Goal: Task Accomplishment & Management: Manage account settings

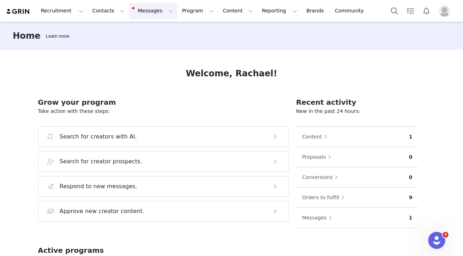
click at [148, 17] on button "Messages Messages" at bounding box center [153, 11] width 48 height 16
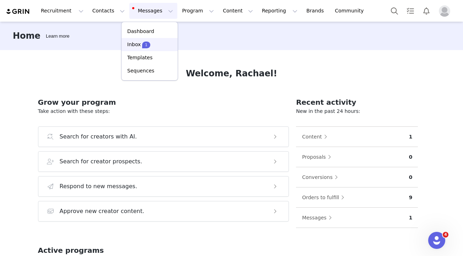
click at [133, 46] on p "Inbox" at bounding box center [134, 44] width 14 height 7
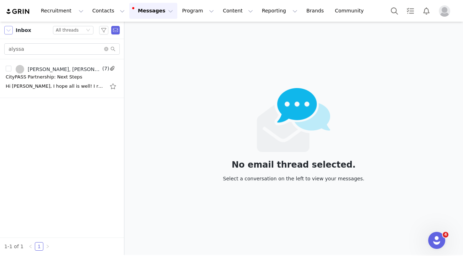
click at [8, 31] on button "button" at bounding box center [8, 30] width 9 height 9
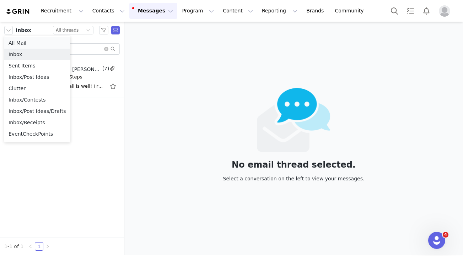
click at [16, 42] on li "All Mail" at bounding box center [37, 42] width 66 height 11
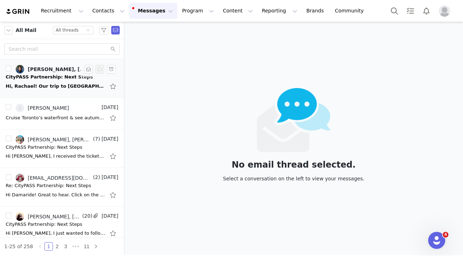
click at [29, 86] on div "Hi, Rachael! Our trip to [GEOGRAPHIC_DATA] was wonderful. We fell in love with …" at bounding box center [55, 86] width 99 height 7
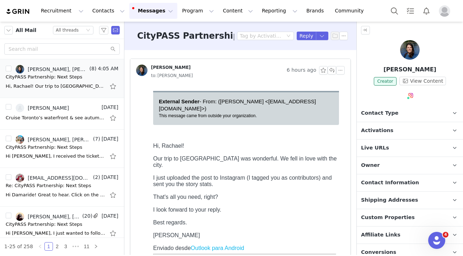
click at [375, 128] on span "Activations" at bounding box center [377, 131] width 32 height 8
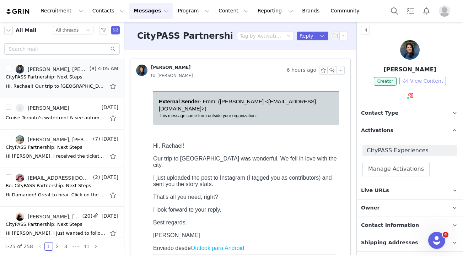
click at [421, 80] on button "View Content" at bounding box center [422, 81] width 47 height 9
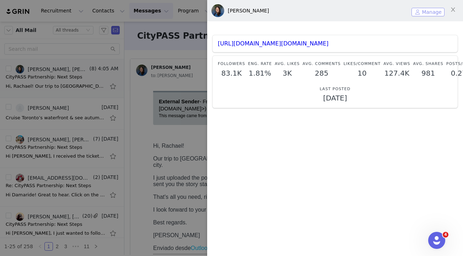
click at [429, 15] on button "Manage" at bounding box center [427, 12] width 33 height 9
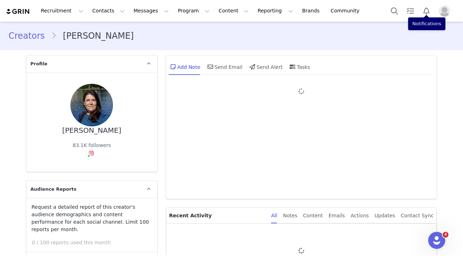
type input "+1 ([GEOGRAPHIC_DATA])"
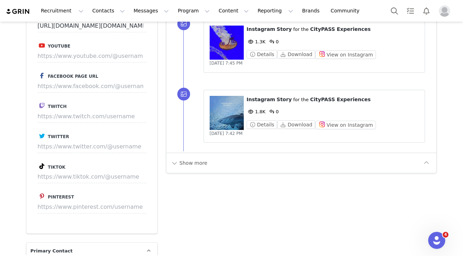
scroll to position [1269, 0]
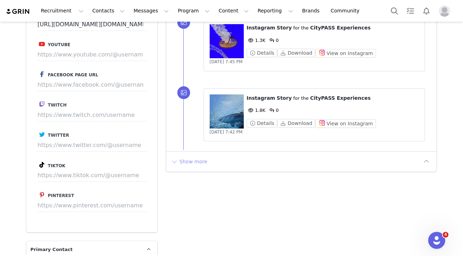
click at [196, 162] on button "Show more" at bounding box center [189, 161] width 37 height 11
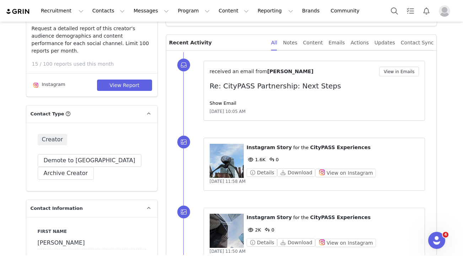
scroll to position [0, 0]
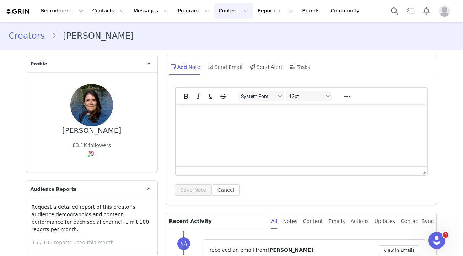
click at [222, 10] on button "Content Content" at bounding box center [233, 11] width 39 height 16
click at [211, 33] on p "Creator Content" at bounding box center [225, 31] width 40 height 7
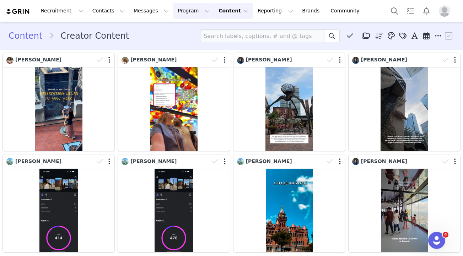
click at [184, 10] on button "Program Program" at bounding box center [193, 11] width 41 height 16
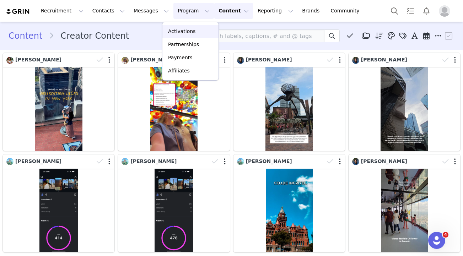
click at [178, 31] on p "Activations" at bounding box center [181, 31] width 27 height 7
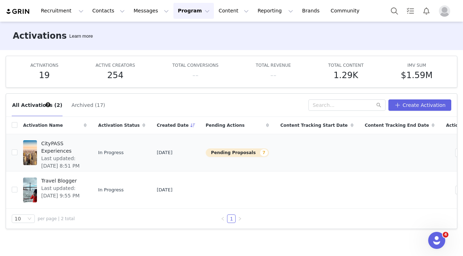
click at [68, 144] on span "CityPASS Experiences" at bounding box center [61, 147] width 41 height 15
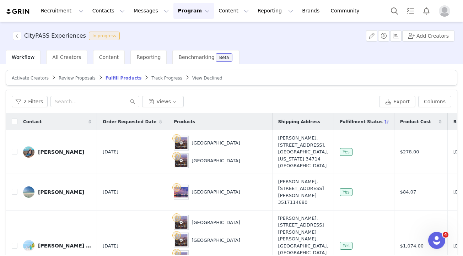
click at [155, 77] on span "Track Progress" at bounding box center [166, 78] width 31 height 5
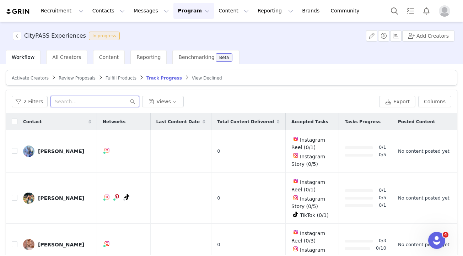
click at [84, 102] on input "text" at bounding box center [94, 101] width 89 height 11
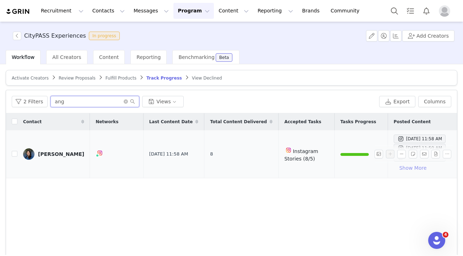
type input "ang"
click at [403, 168] on button "Show More" at bounding box center [413, 167] width 39 height 11
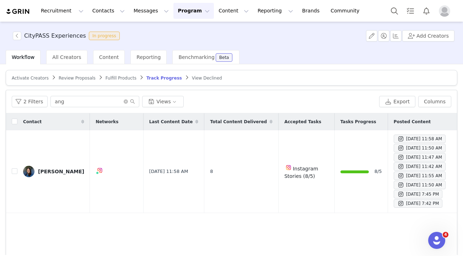
click at [80, 78] on span "Review Proposals" at bounding box center [77, 78] width 37 height 5
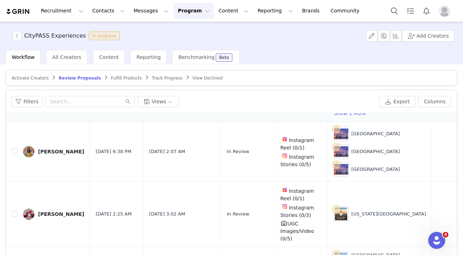
scroll to position [149, 0]
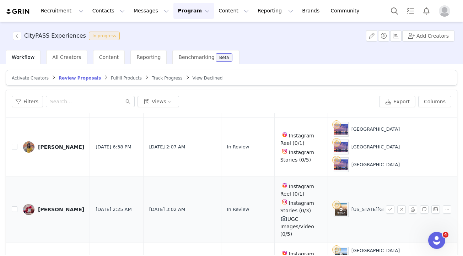
click at [61, 208] on div "[PERSON_NAME]" at bounding box center [61, 210] width 46 height 6
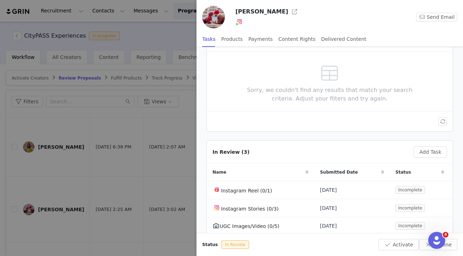
scroll to position [86, 0]
